Goal: Information Seeking & Learning: Find specific page/section

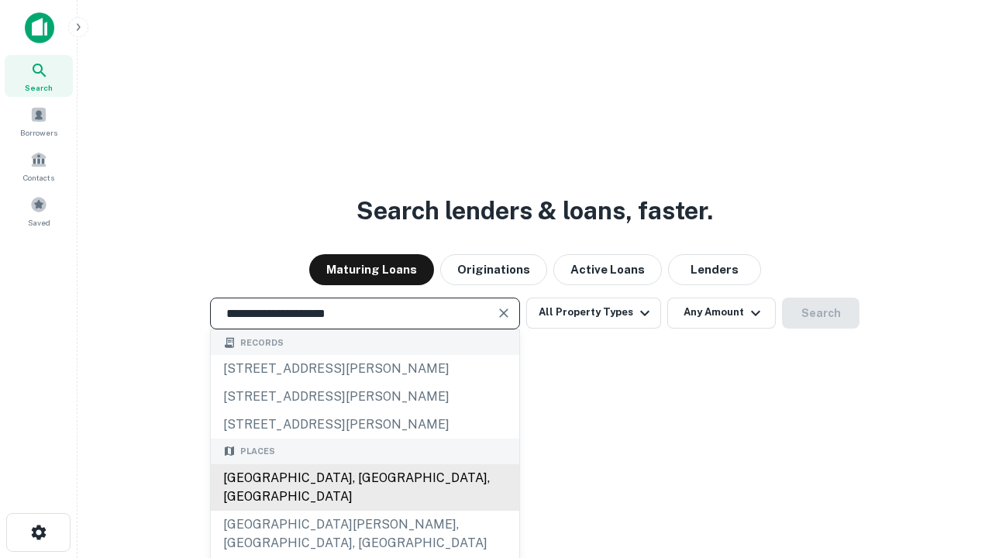
click at [364, 511] on div "[GEOGRAPHIC_DATA], [GEOGRAPHIC_DATA], [GEOGRAPHIC_DATA]" at bounding box center [365, 487] width 308 height 46
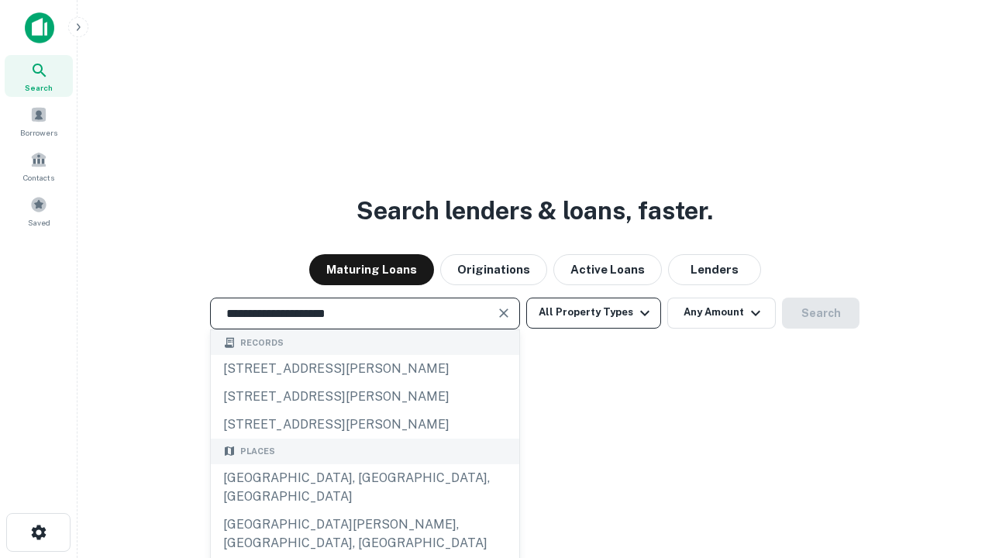
click at [593, 312] on button "All Property Types" at bounding box center [593, 313] width 135 height 31
type input "**********"
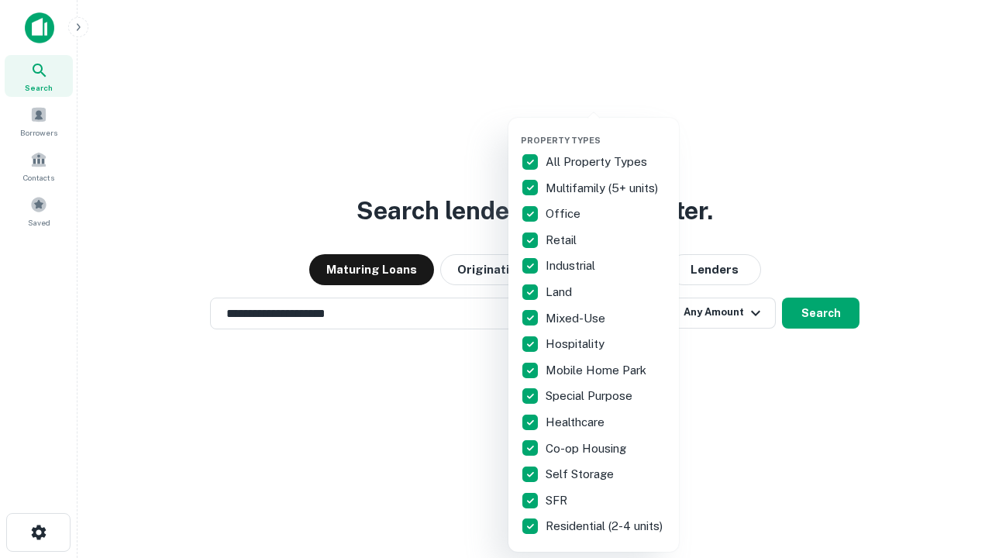
click at [606, 130] on button "button" at bounding box center [606, 130] width 170 height 1
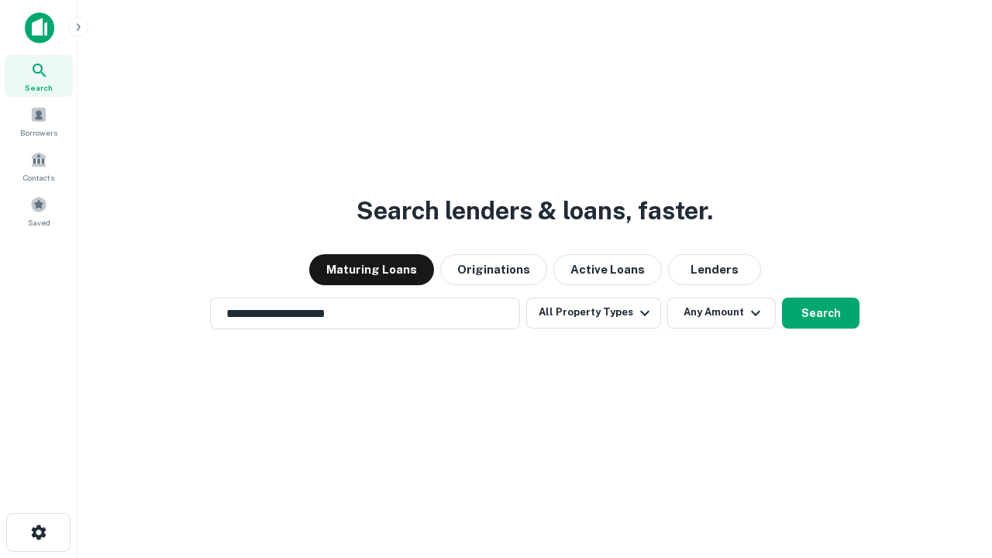
scroll to position [9, 187]
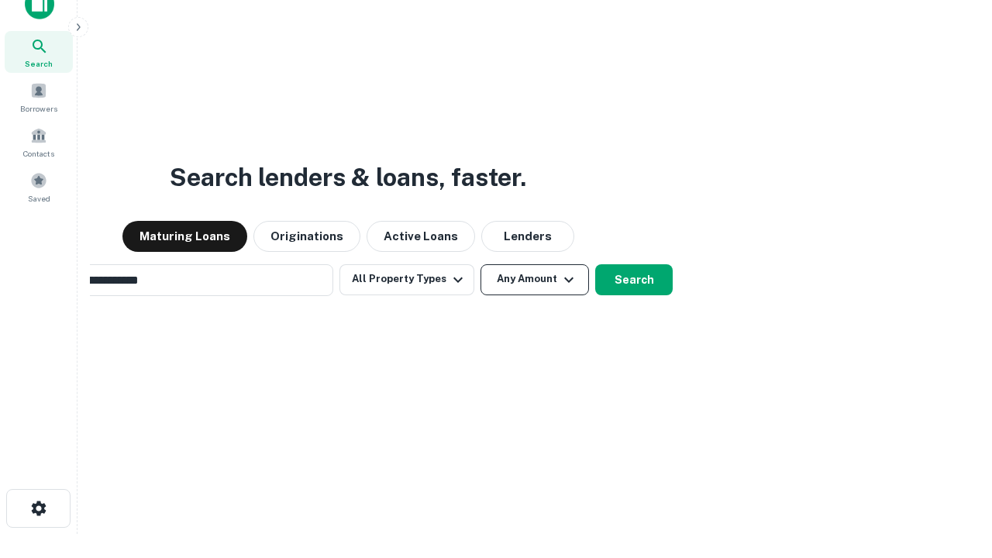
click at [480, 264] on button "Any Amount" at bounding box center [534, 279] width 108 height 31
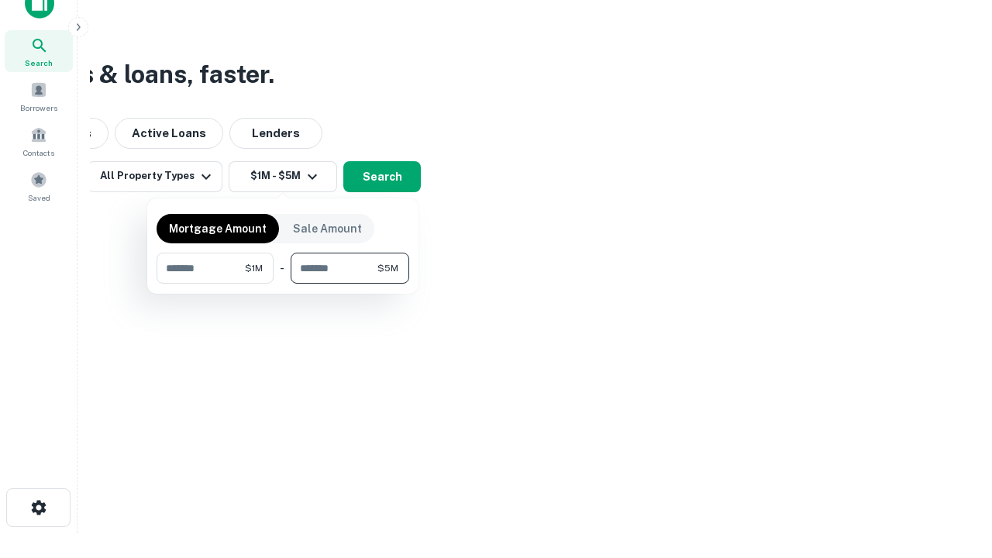
type input "*******"
click at [283, 284] on button "button" at bounding box center [283, 284] width 253 height 1
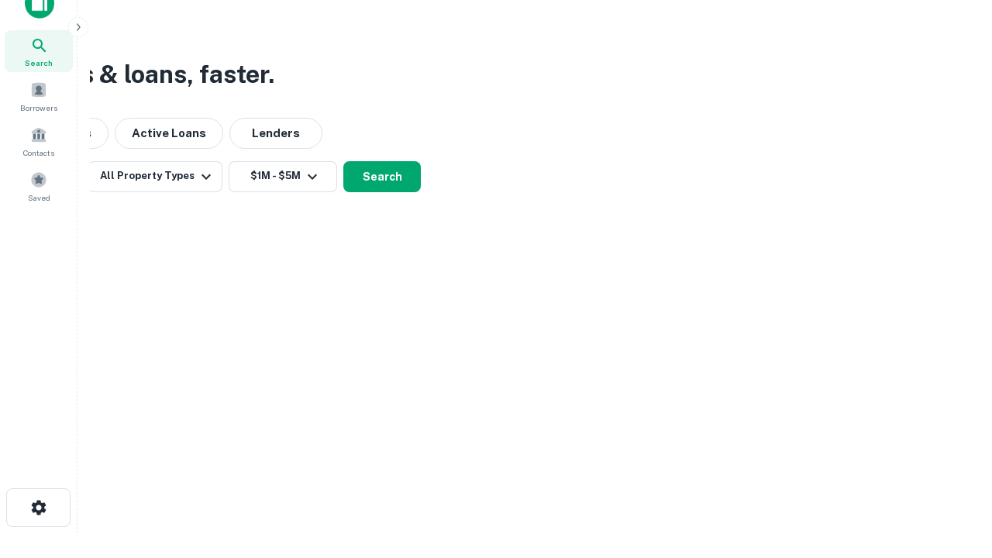
scroll to position [24, 0]
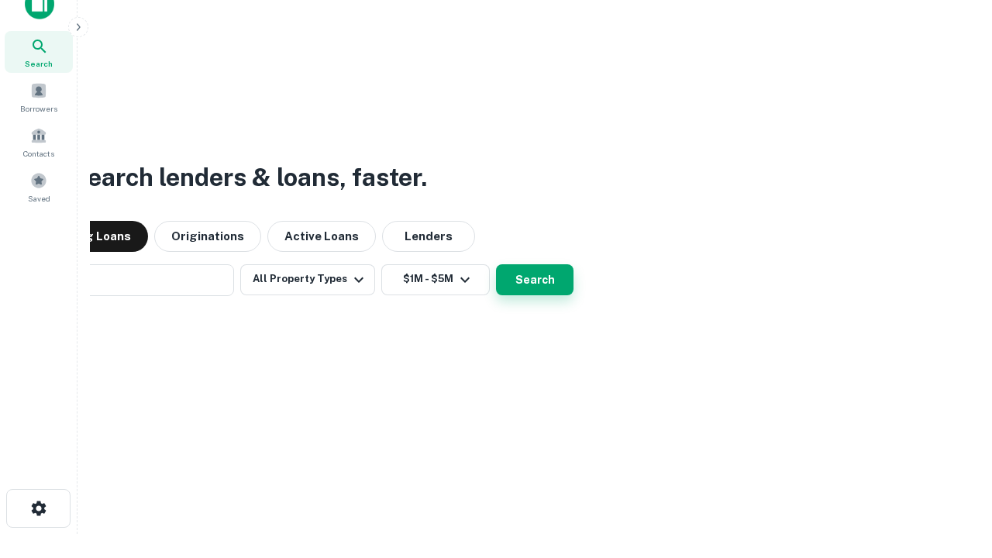
click at [496, 264] on button "Search" at bounding box center [534, 279] width 77 height 31
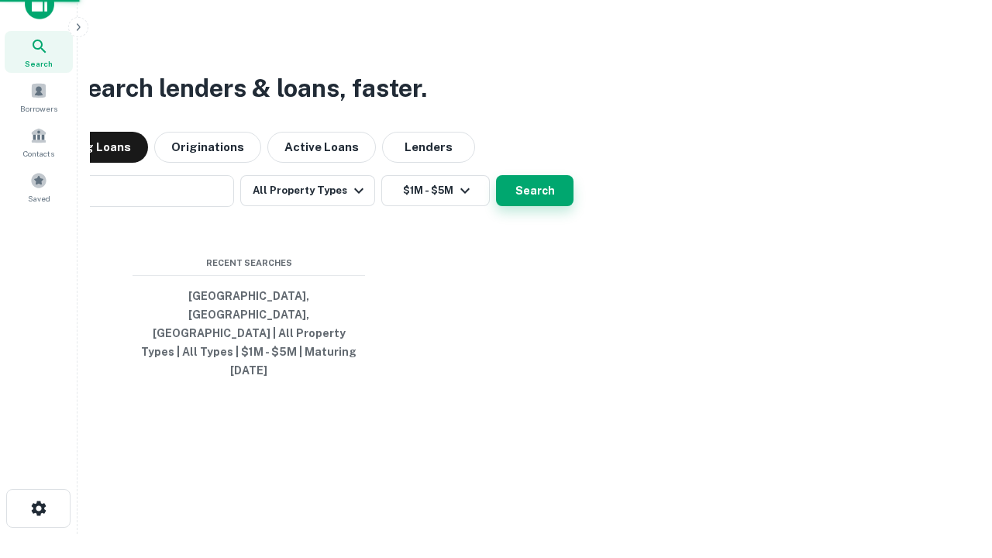
scroll to position [25, 0]
